Goal: Task Accomplishment & Management: Manage account settings

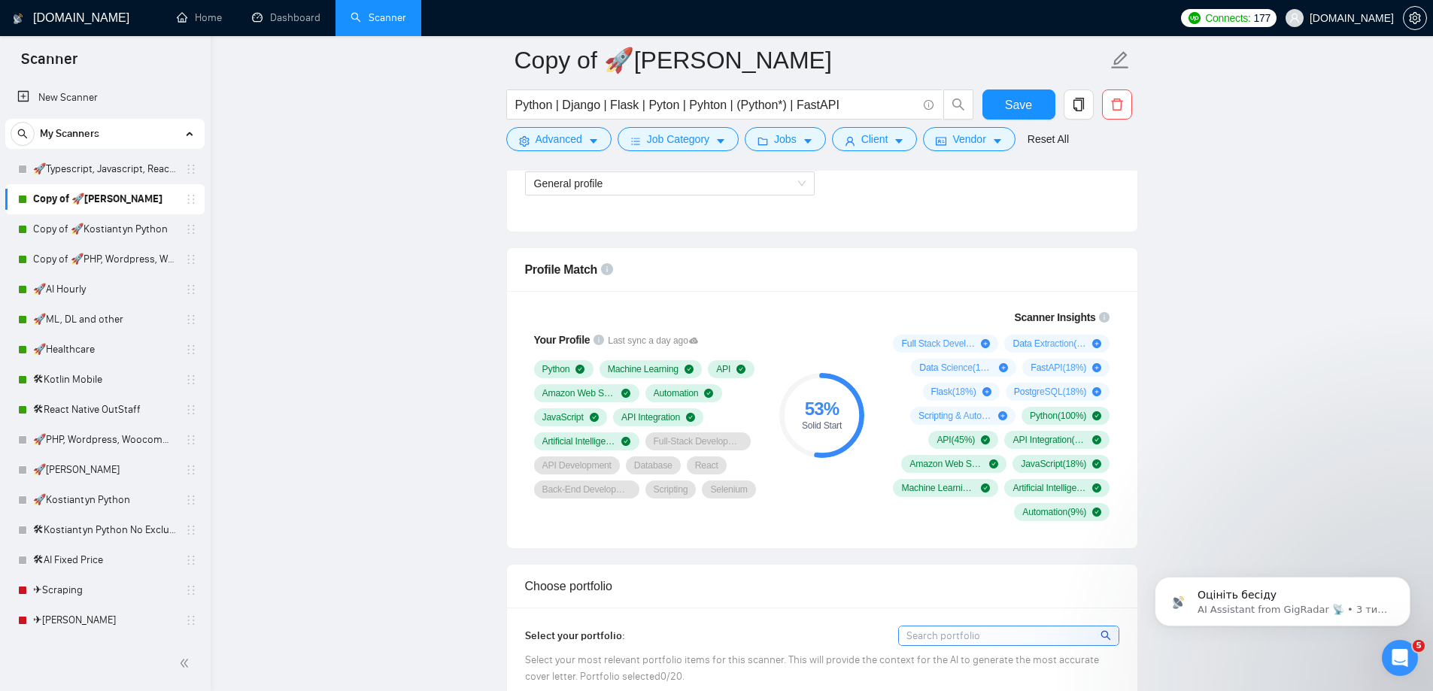
scroll to position [1512, 0]
drag, startPoint x: 1419, startPoint y: 26, endPoint x: 1390, endPoint y: 26, distance: 28.6
click at [1418, 26] on button "button" at bounding box center [1415, 18] width 24 height 24
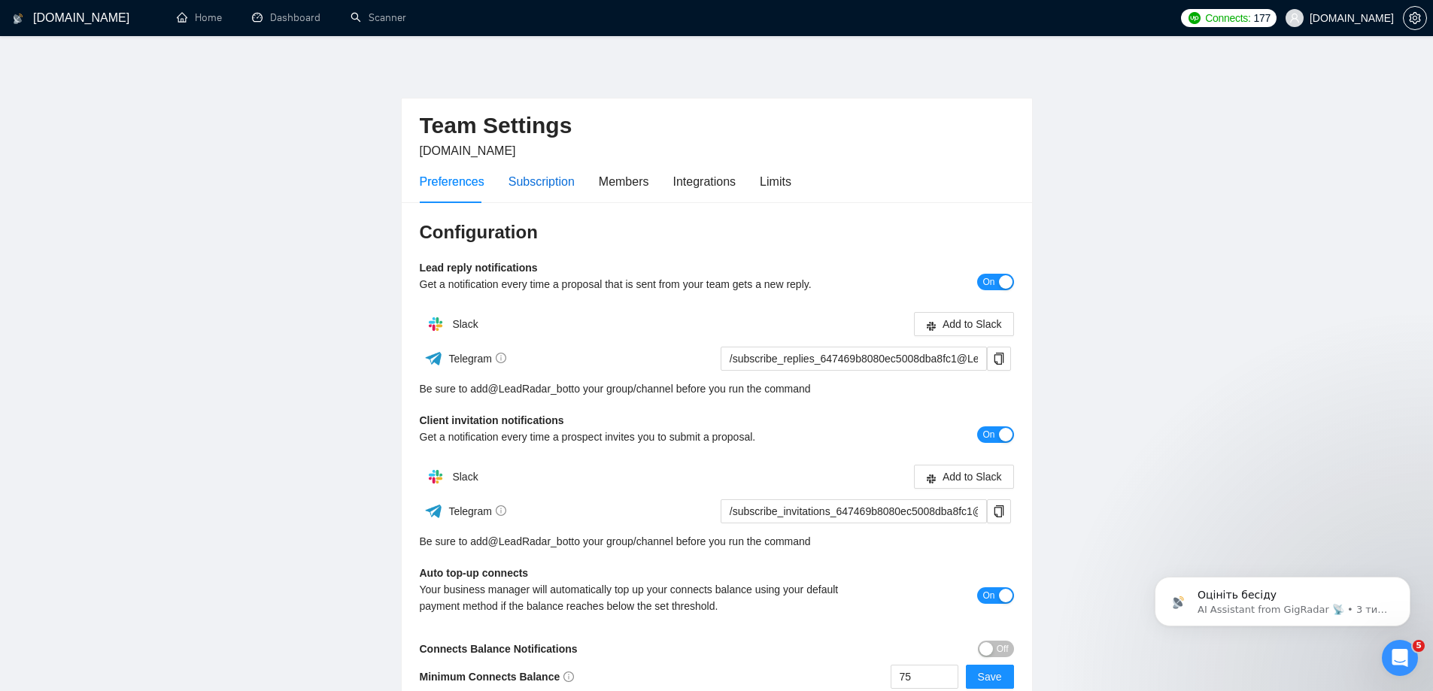
click at [557, 181] on div "Subscription" at bounding box center [542, 181] width 66 height 19
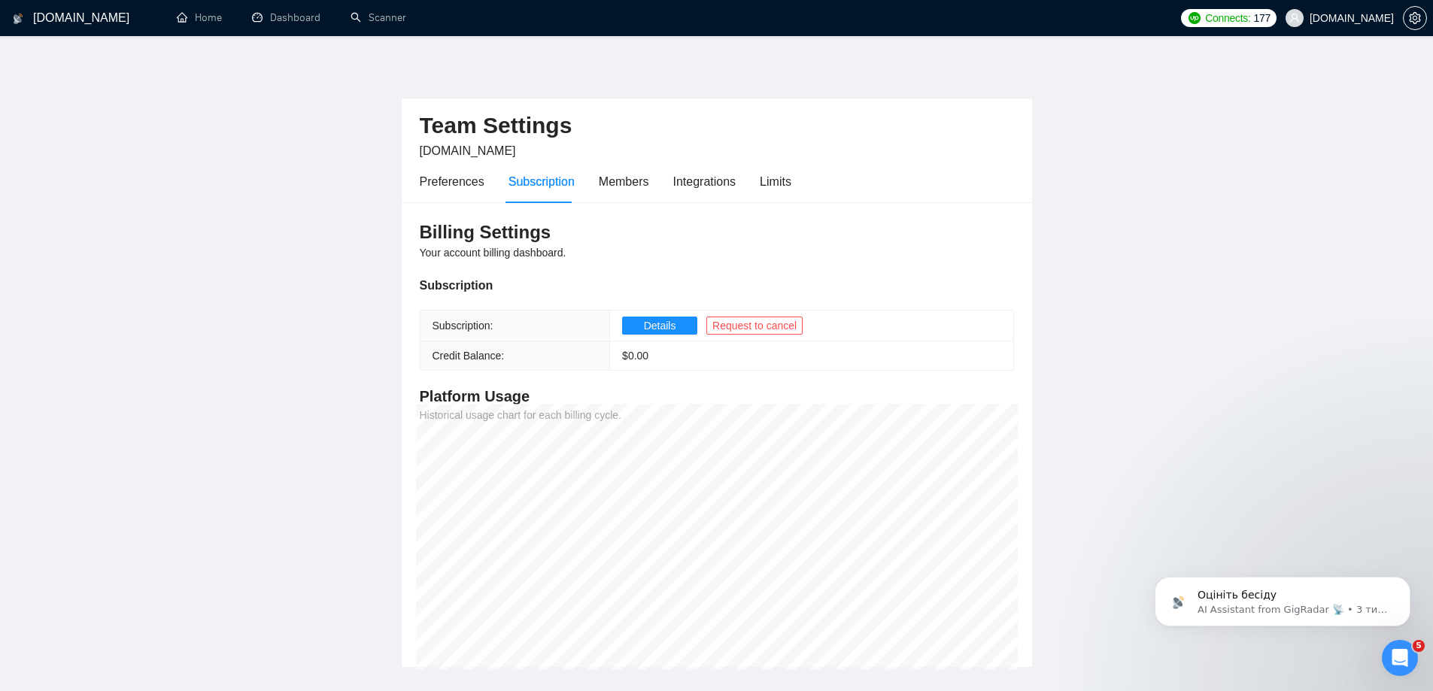
click at [790, 184] on div "Preferences Subscription Members Integrations Limits" at bounding box center [717, 181] width 594 height 43
click at [785, 184] on div "Limits" at bounding box center [776, 181] width 32 height 19
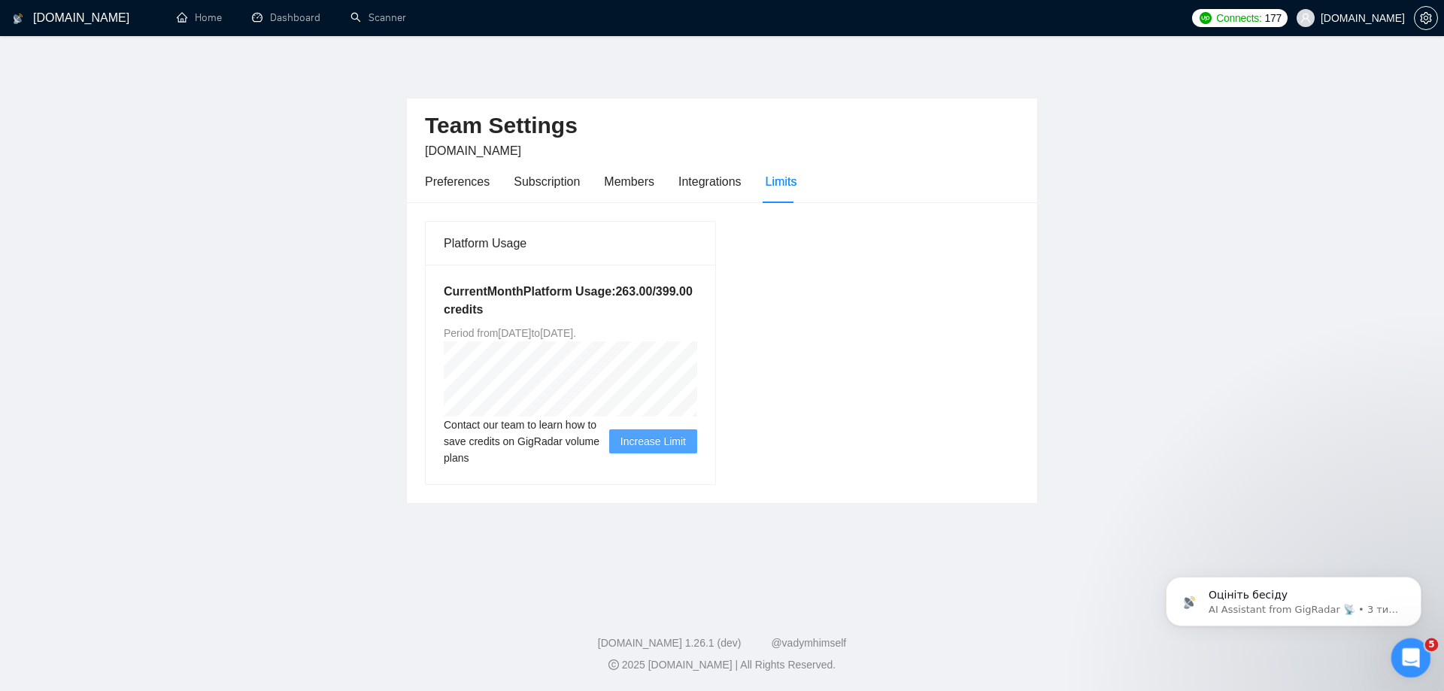
click at [1409, 667] on div "Відкрити програму для спілкування Intercom" at bounding box center [1409, 656] width 50 height 50
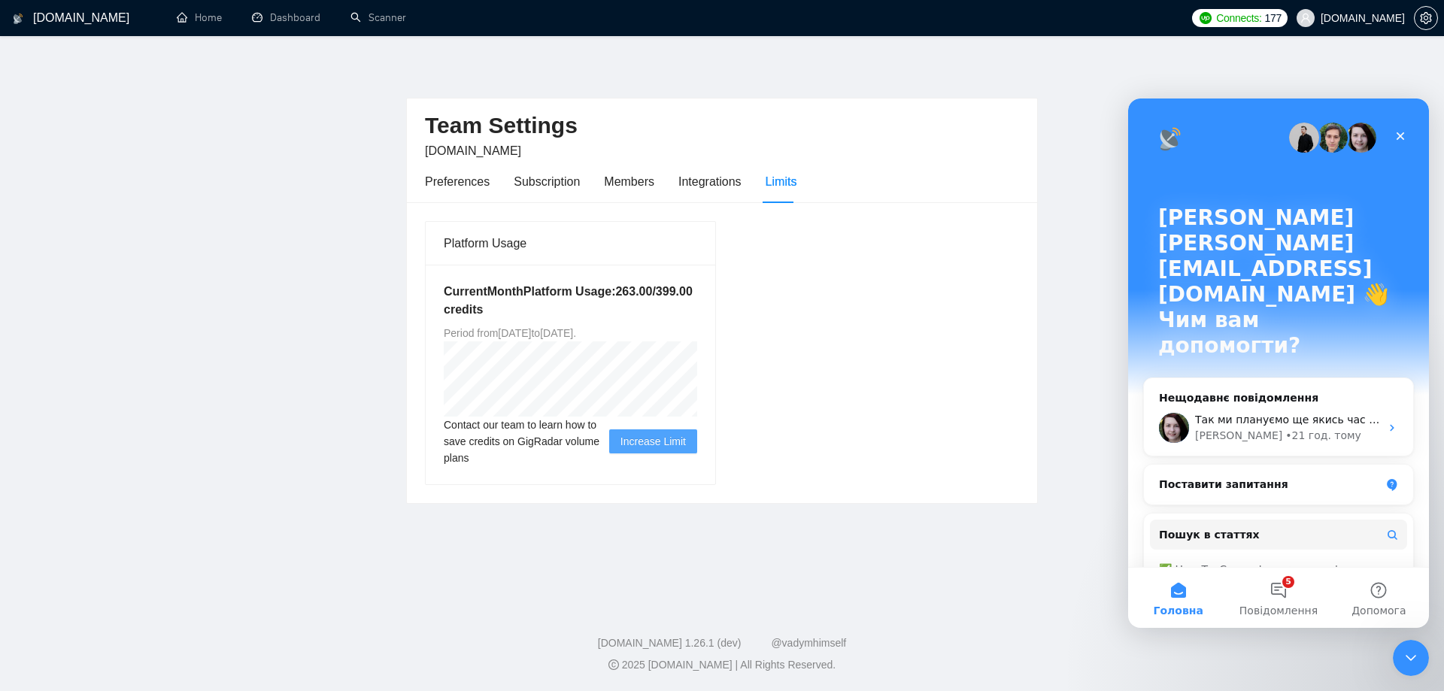
click at [898, 411] on div "Platform Usage Current Month Platform Usage: 263.00 / 399.00 credits Period fro…" at bounding box center [722, 352] width 606 height 265
